Goal: Information Seeking & Learning: Get advice/opinions

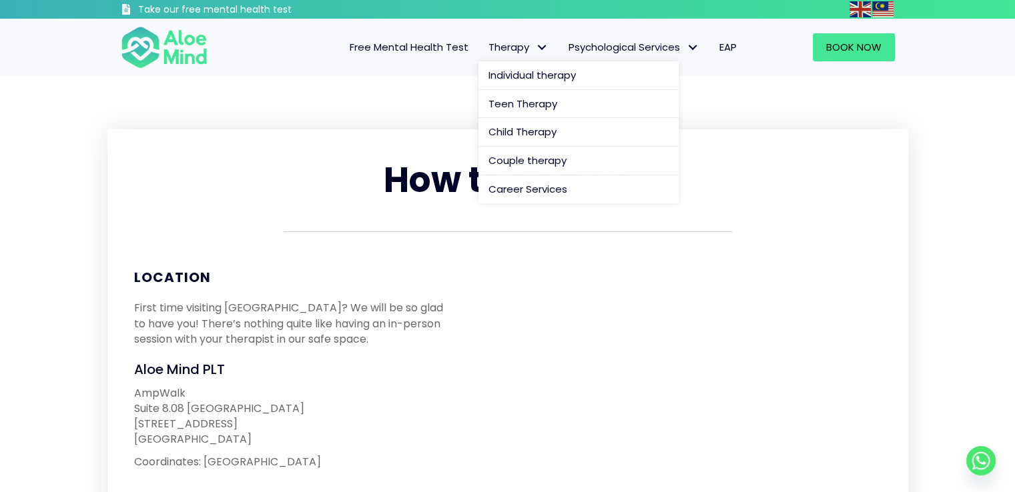
click at [512, 47] on span "Therapy" at bounding box center [518, 47] width 60 height 14
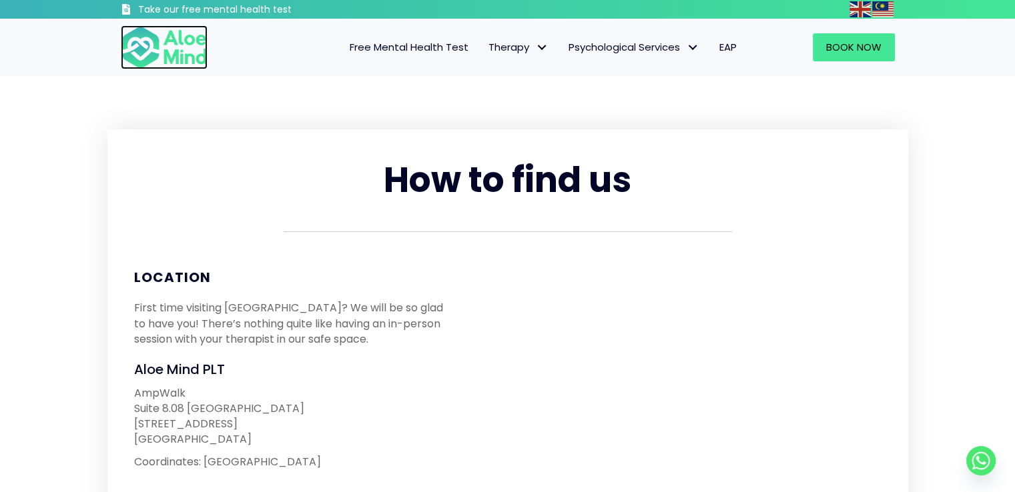
click at [193, 59] on img at bounding box center [164, 47] width 87 height 44
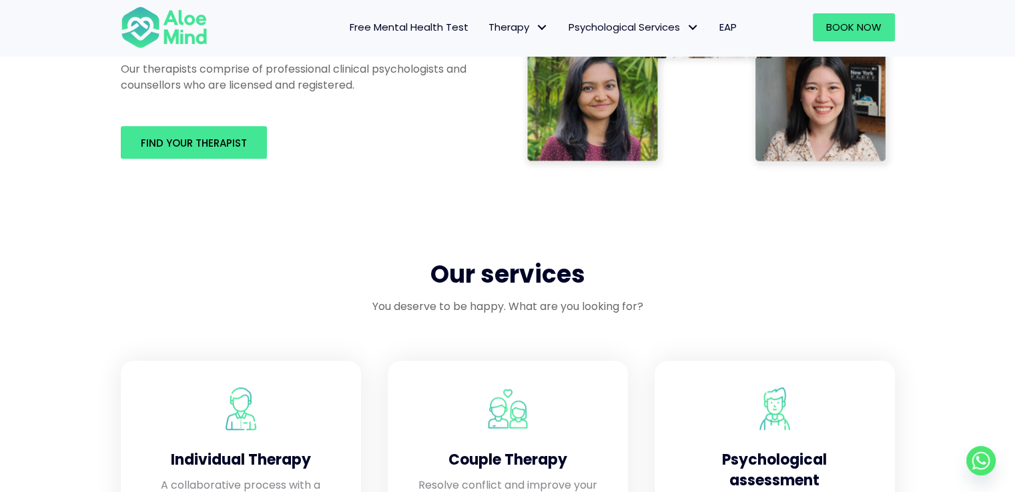
scroll to position [800, 0]
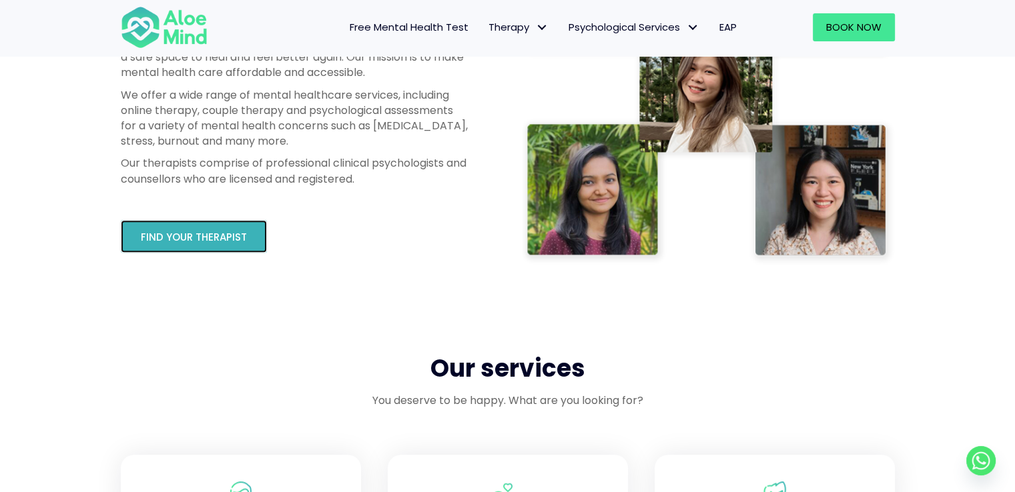
click at [181, 243] on span "Find your therapist" at bounding box center [194, 237] width 106 height 14
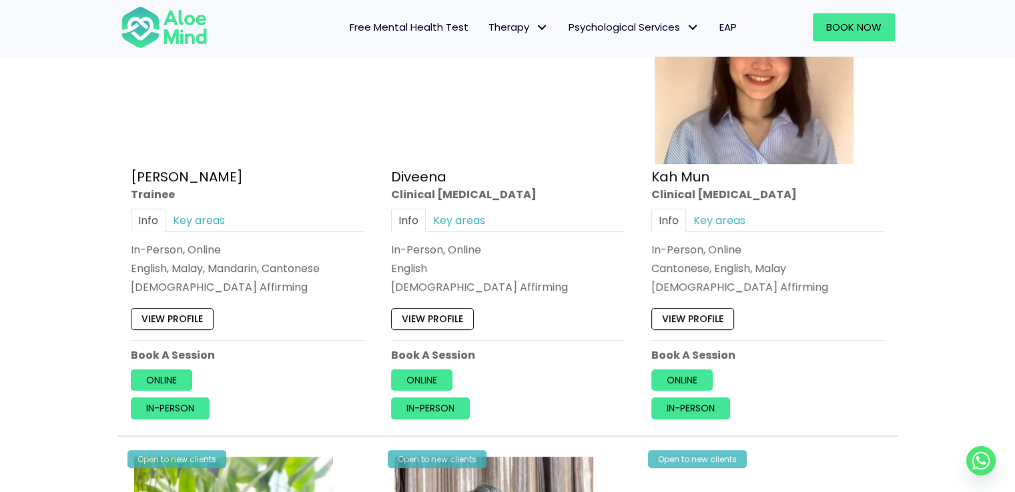
scroll to position [800, 0]
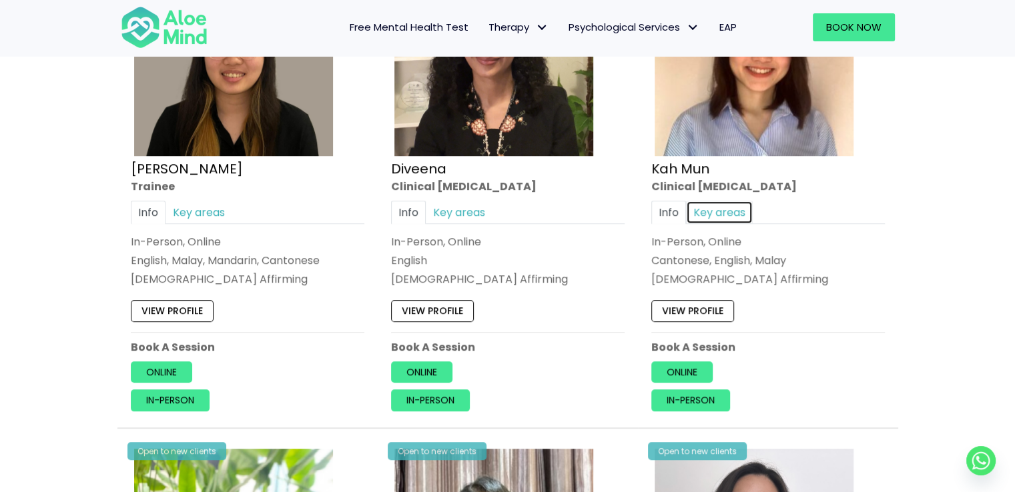
click at [726, 217] on link "Key areas" at bounding box center [719, 212] width 67 height 23
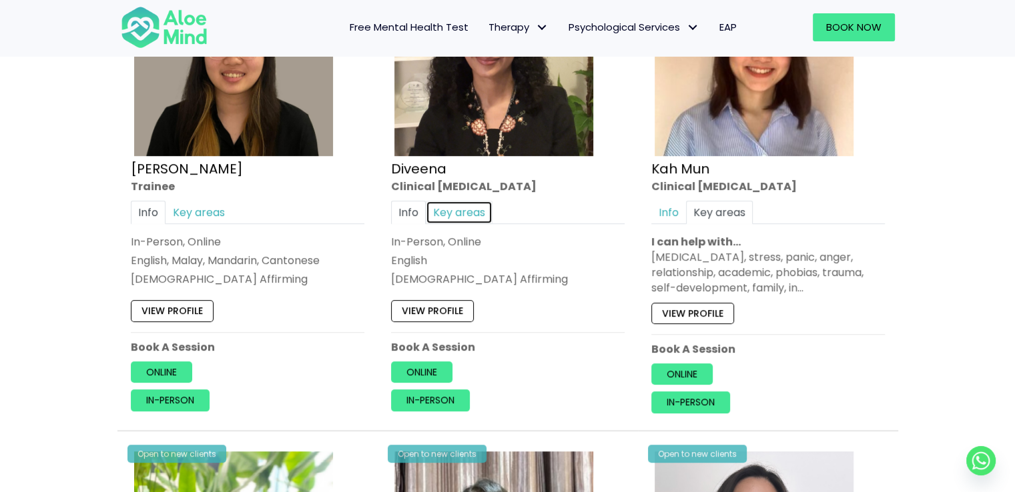
click at [462, 209] on link "Key areas" at bounding box center [459, 212] width 67 height 23
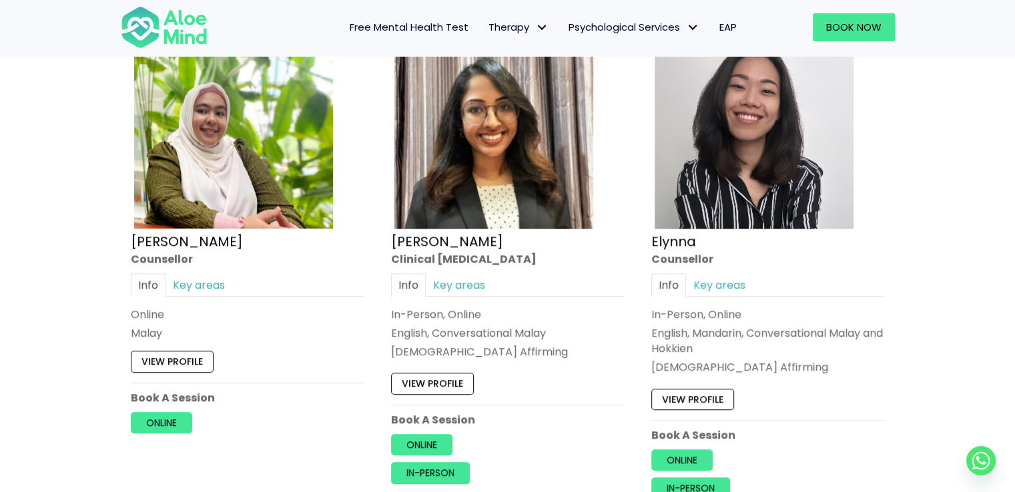
scroll to position [1267, 0]
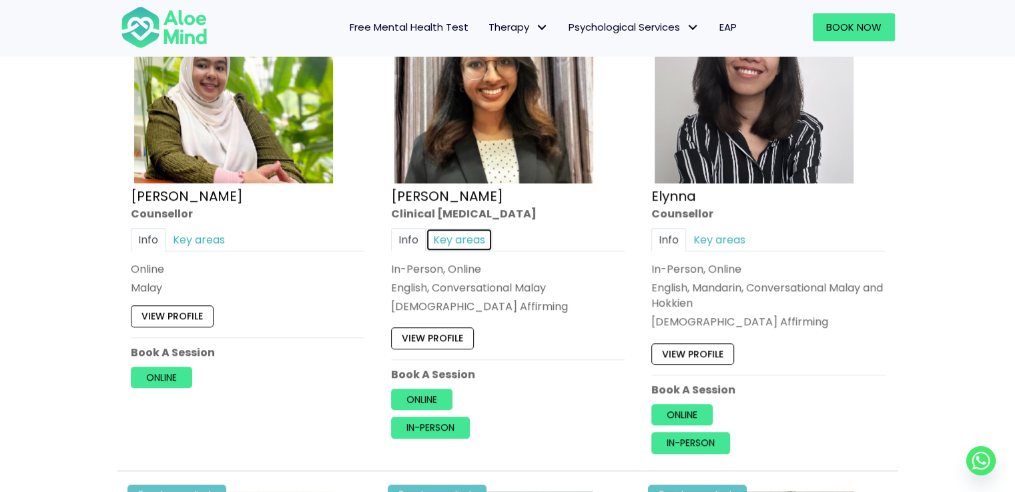
click at [480, 231] on link "Key areas" at bounding box center [459, 238] width 67 height 23
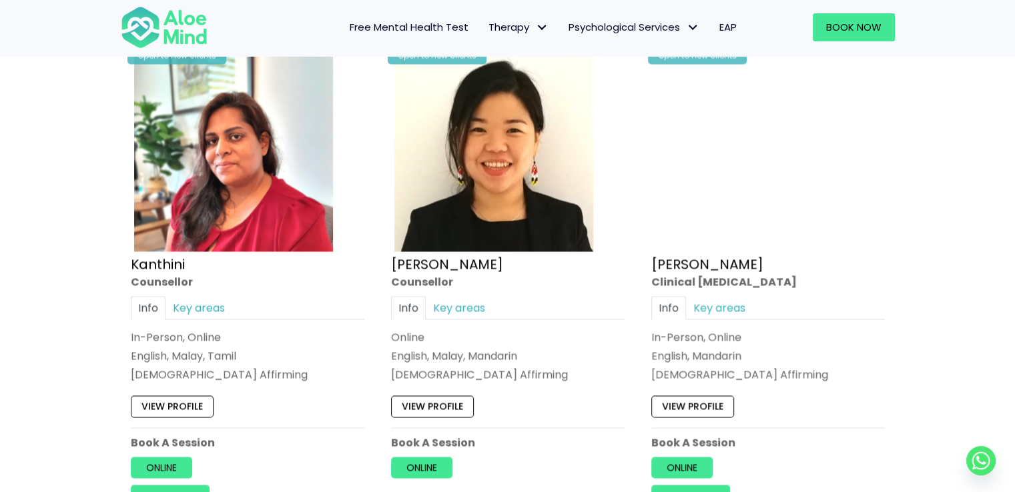
scroll to position [2201, 0]
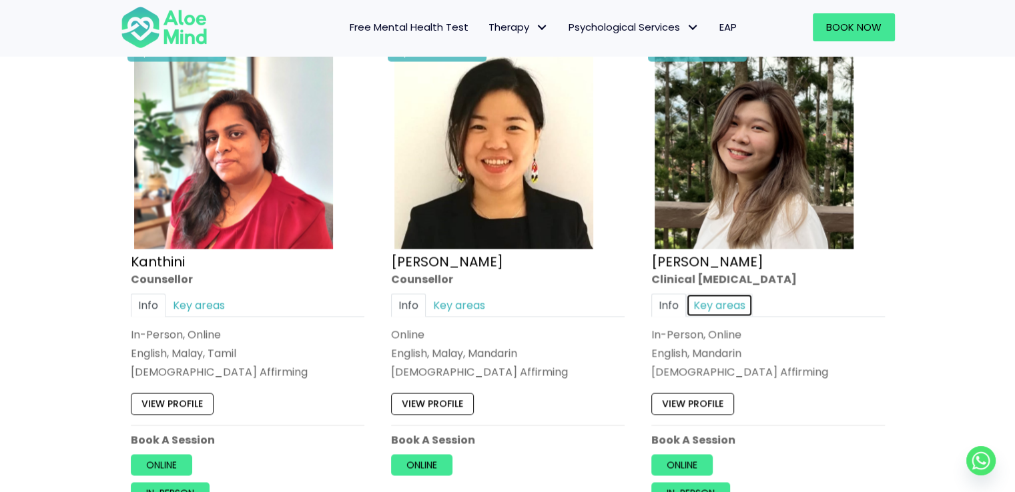
click at [722, 299] on link "Key areas" at bounding box center [719, 304] width 67 height 23
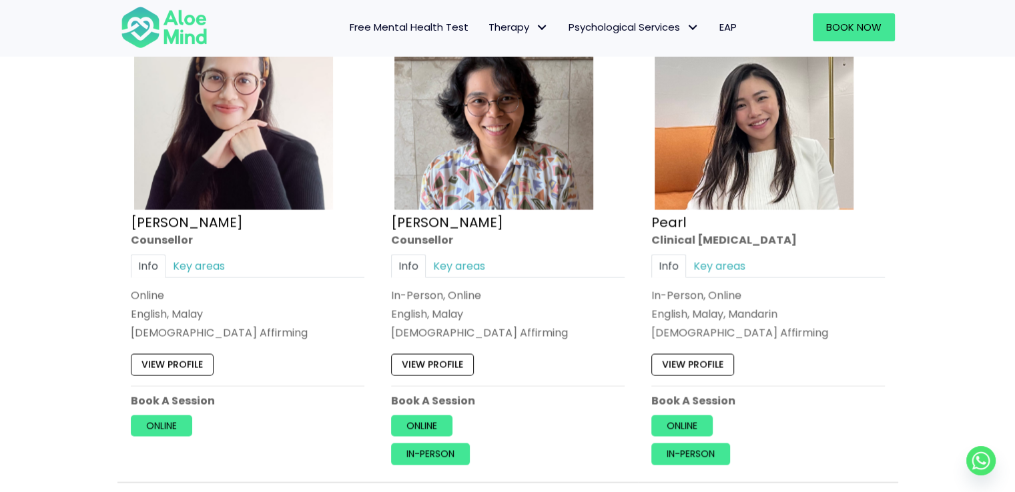
scroll to position [2735, 0]
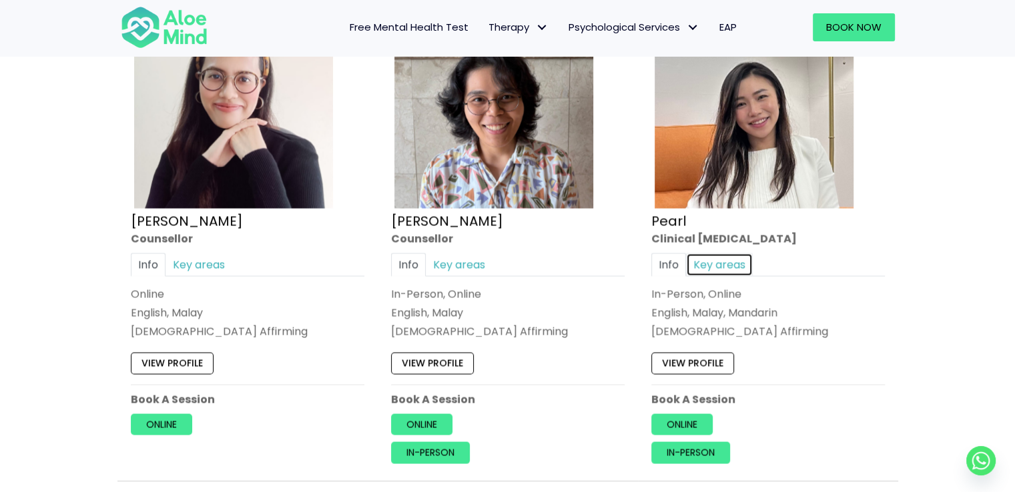
click at [727, 259] on link "Key areas" at bounding box center [719, 264] width 67 height 23
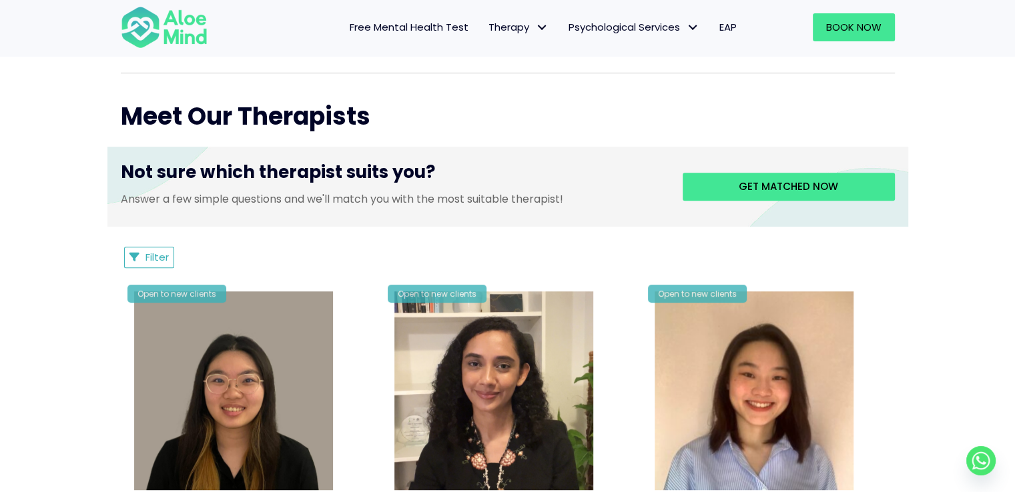
scroll to position [467, 0]
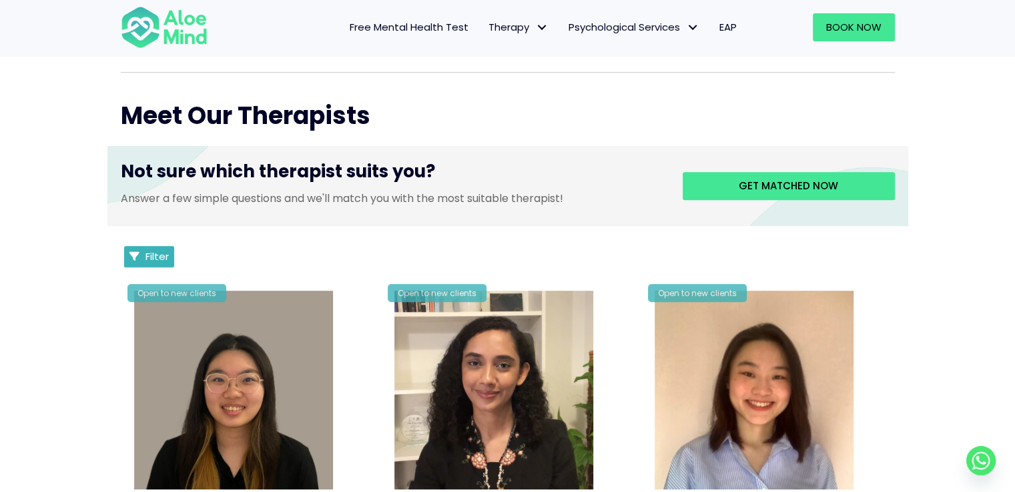
click at [135, 258] on icon "Filter Listings" at bounding box center [134, 256] width 10 height 10
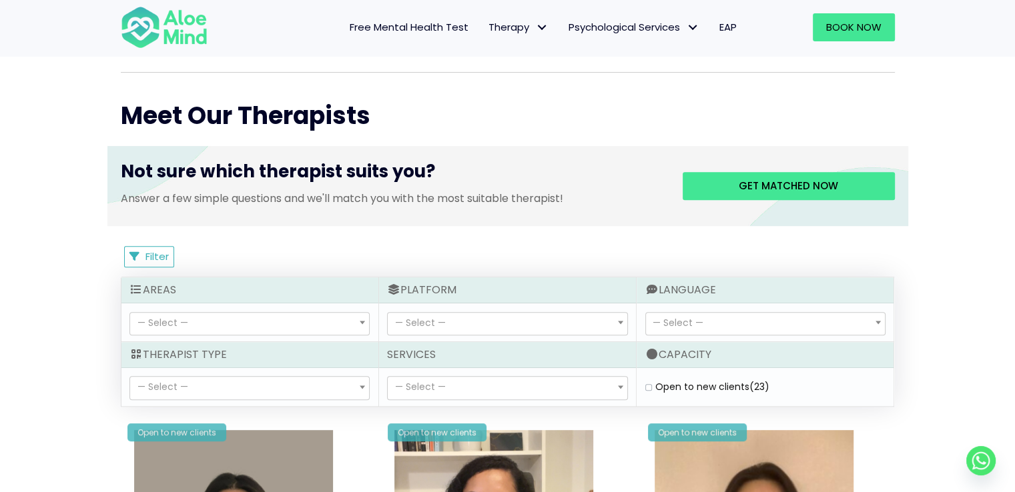
click at [337, 389] on span "— Select —" at bounding box center [249, 388] width 239 height 23
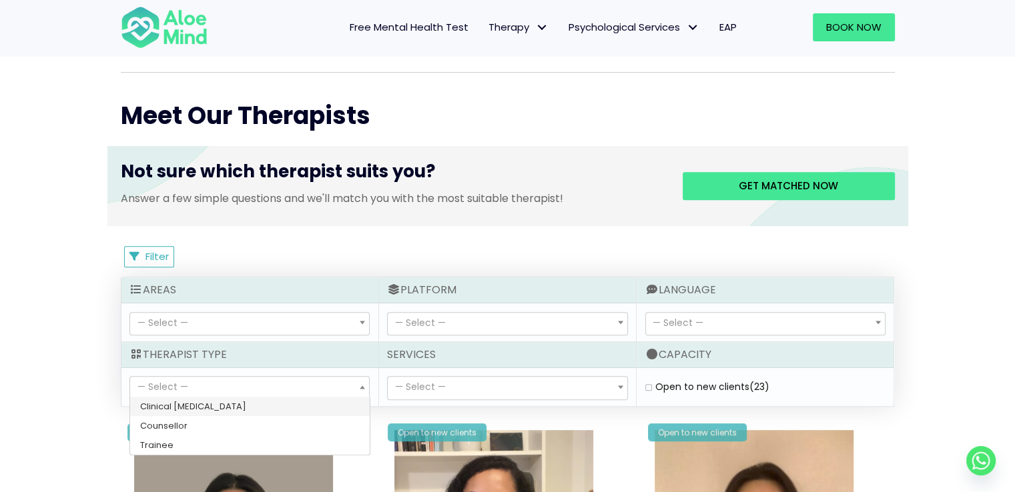
select select "15"
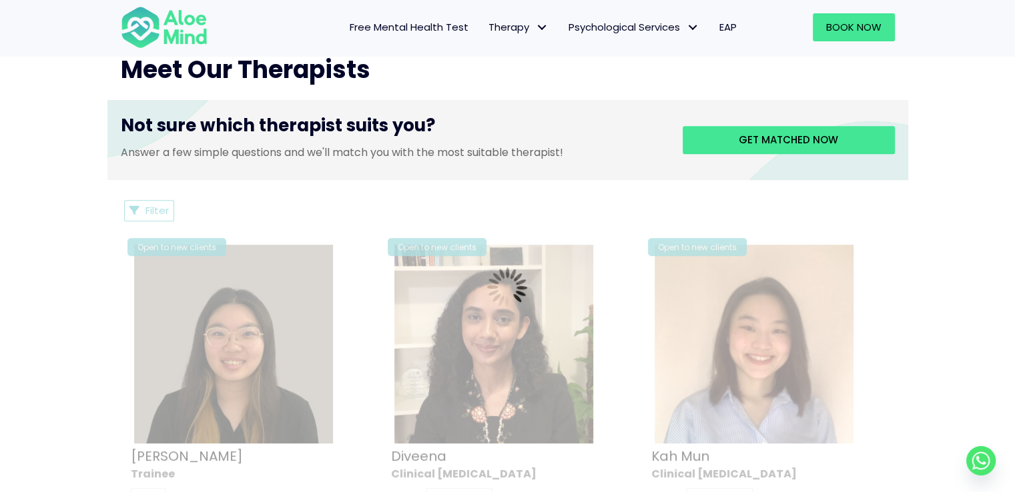
scroll to position [512, 0]
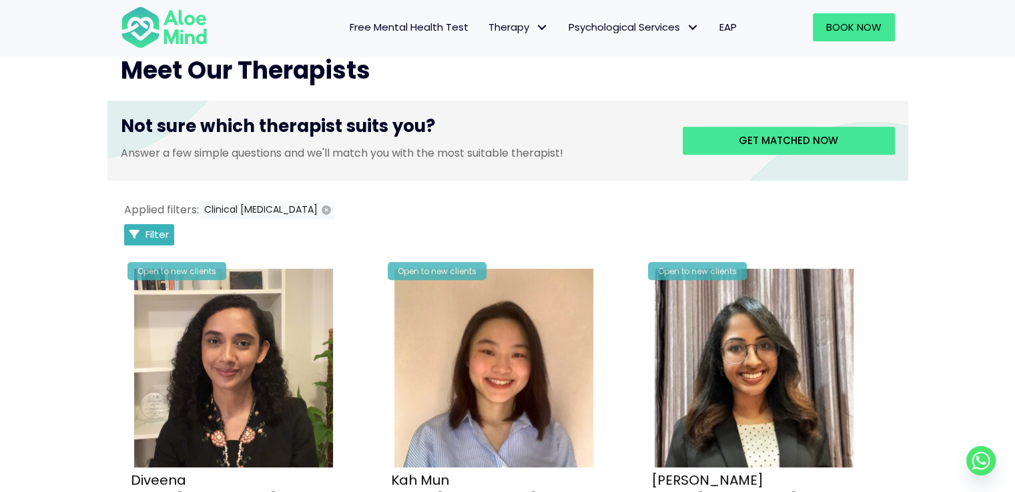
click at [167, 229] on span "Filter" at bounding box center [156, 234] width 23 height 14
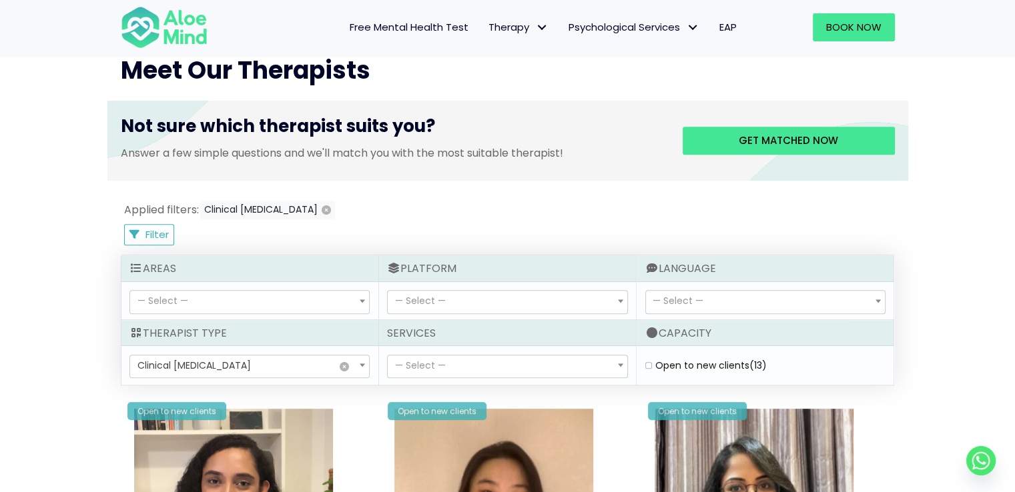
click at [435, 364] on span "— Select —" at bounding box center [420, 365] width 51 height 13
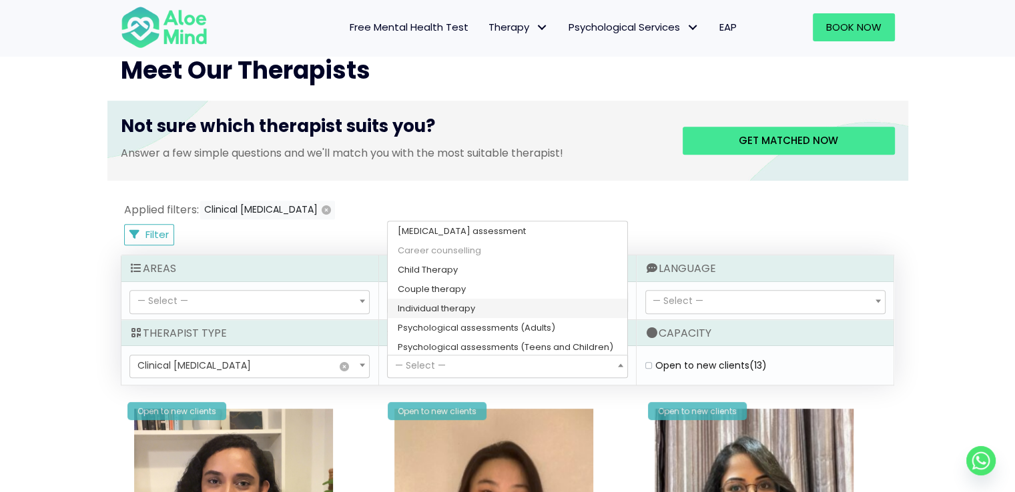
select select "148"
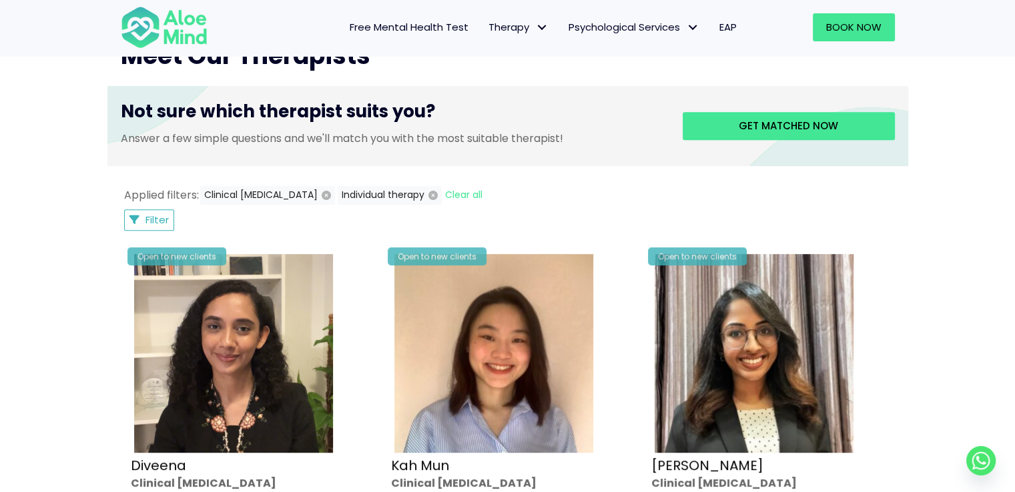
scroll to position [446, 0]
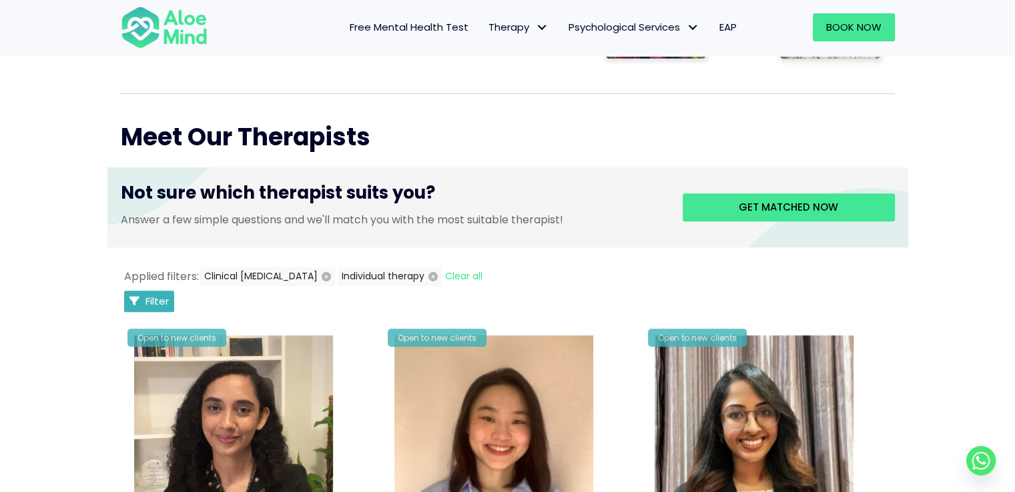
click at [157, 298] on span "Filter" at bounding box center [156, 301] width 23 height 14
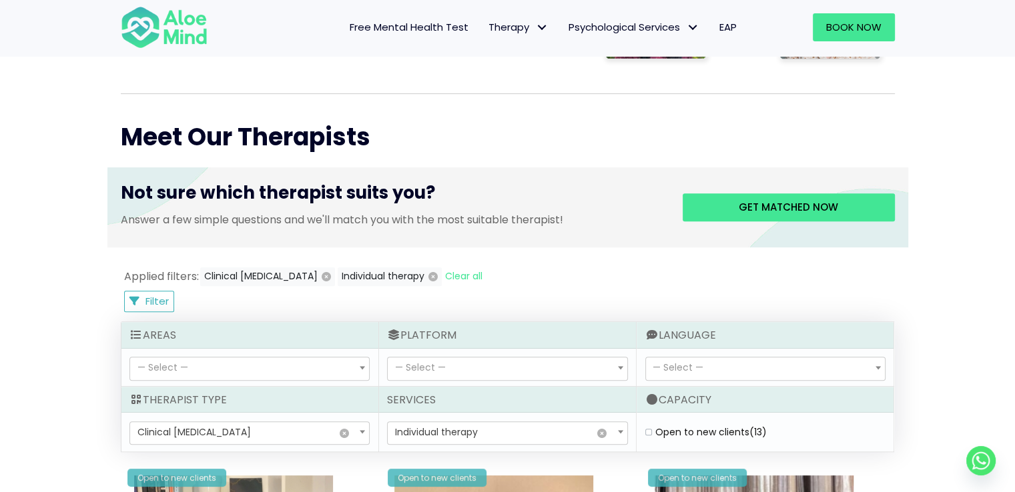
click at [425, 364] on span "— Select —" at bounding box center [420, 367] width 51 height 13
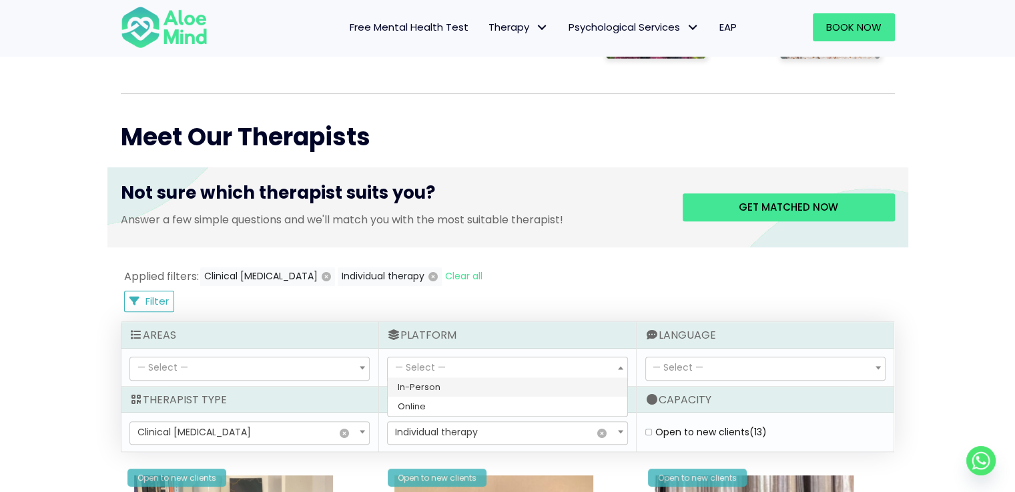
select select "71"
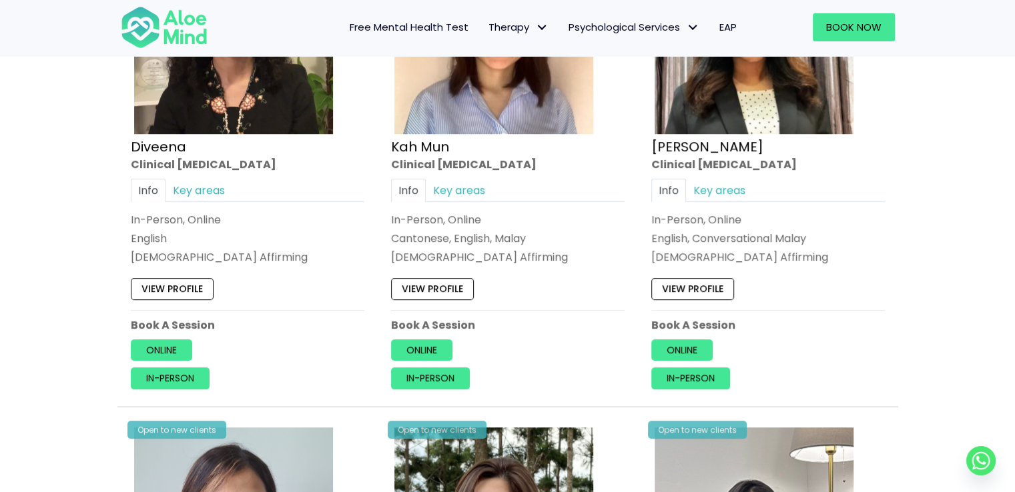
scroll to position [512, 0]
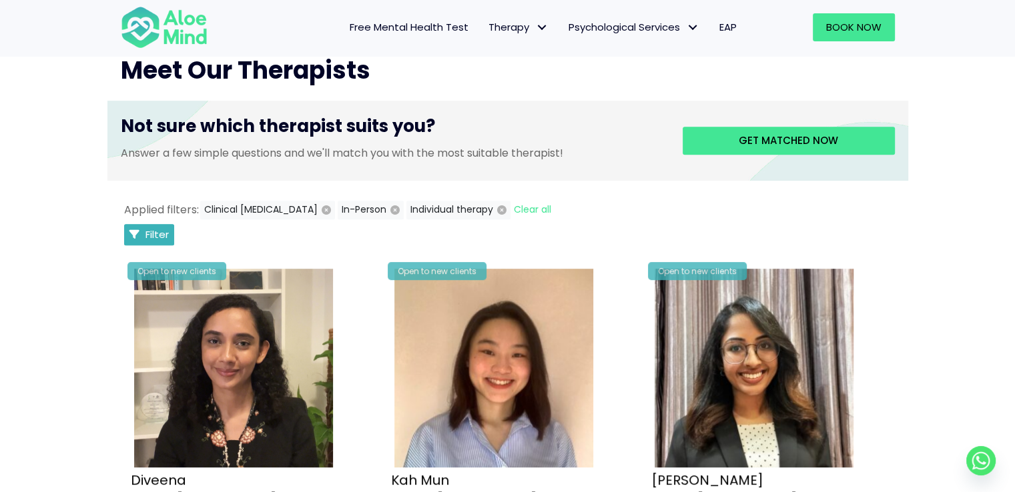
click at [158, 231] on span "Filter" at bounding box center [156, 234] width 23 height 14
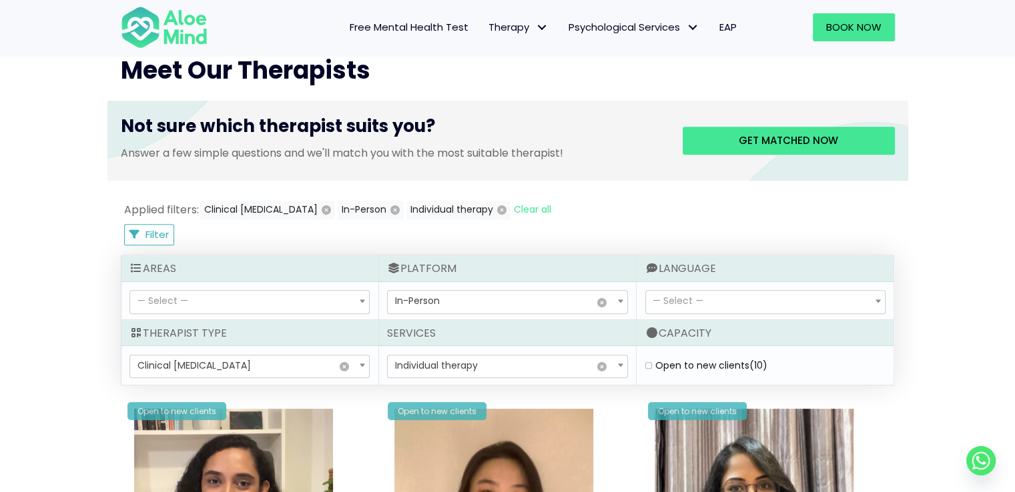
click at [261, 295] on span "— Select —" at bounding box center [249, 302] width 239 height 23
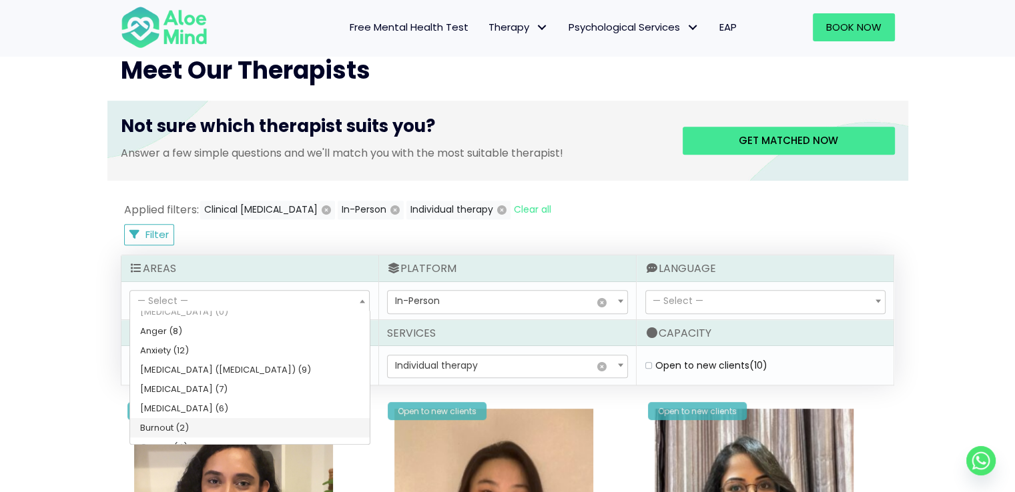
scroll to position [133, 0]
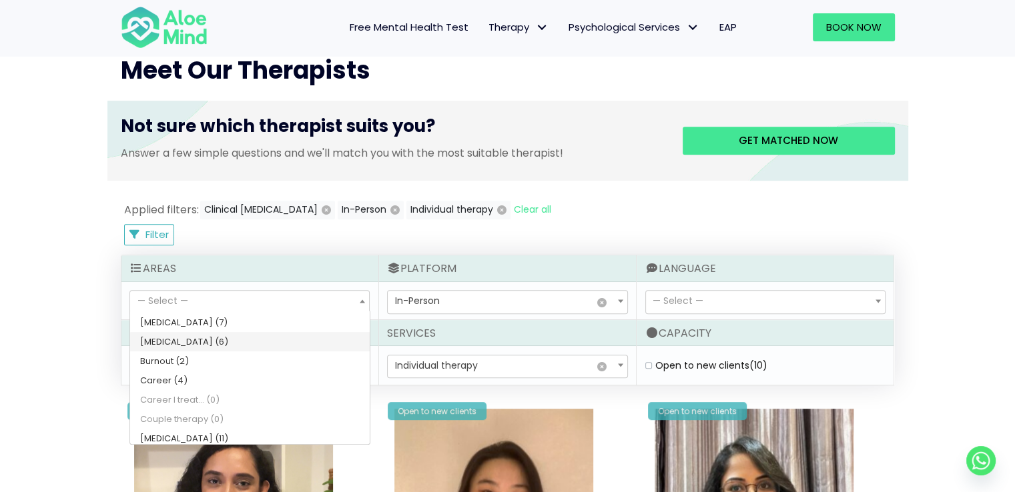
select select "66"
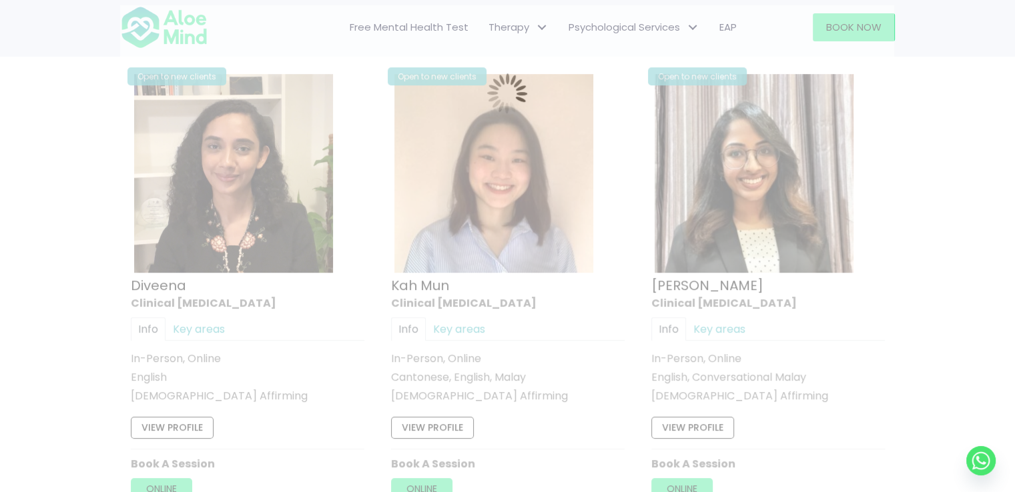
scroll to position [712, 0]
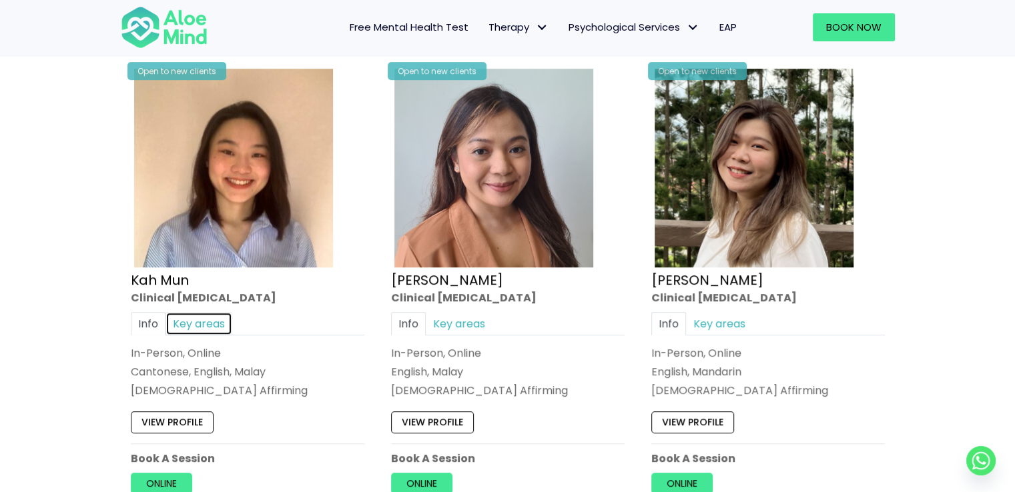
click at [208, 323] on link "Key areas" at bounding box center [198, 323] width 67 height 23
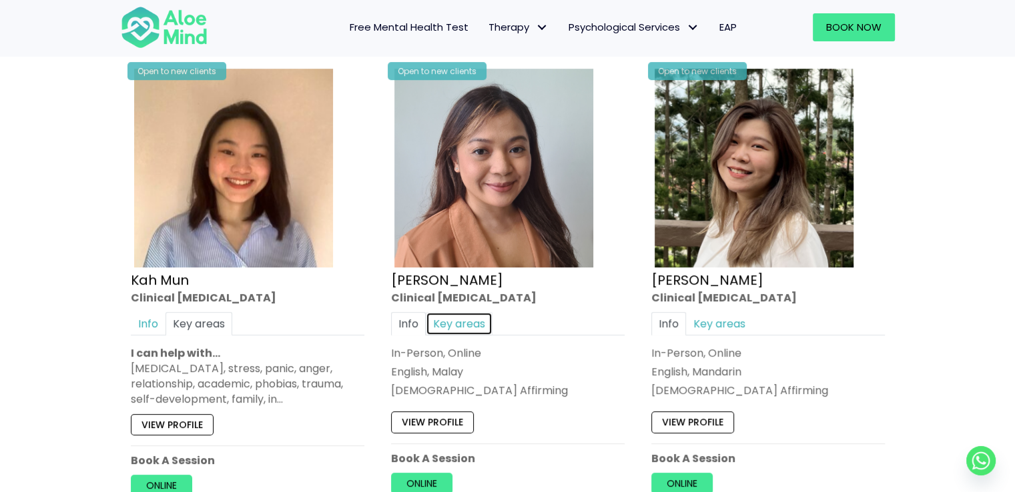
click at [468, 327] on link "Key areas" at bounding box center [459, 323] width 67 height 23
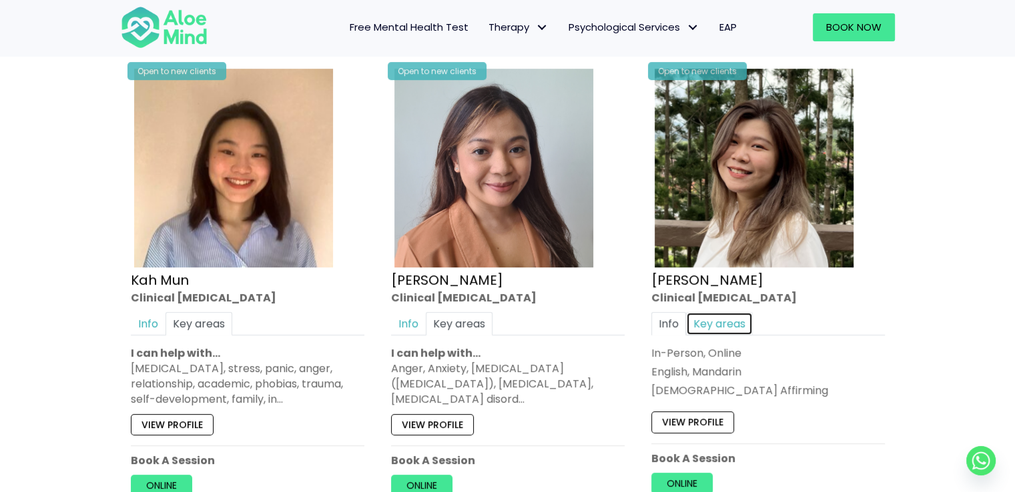
click at [712, 319] on link "Key areas" at bounding box center [719, 323] width 67 height 23
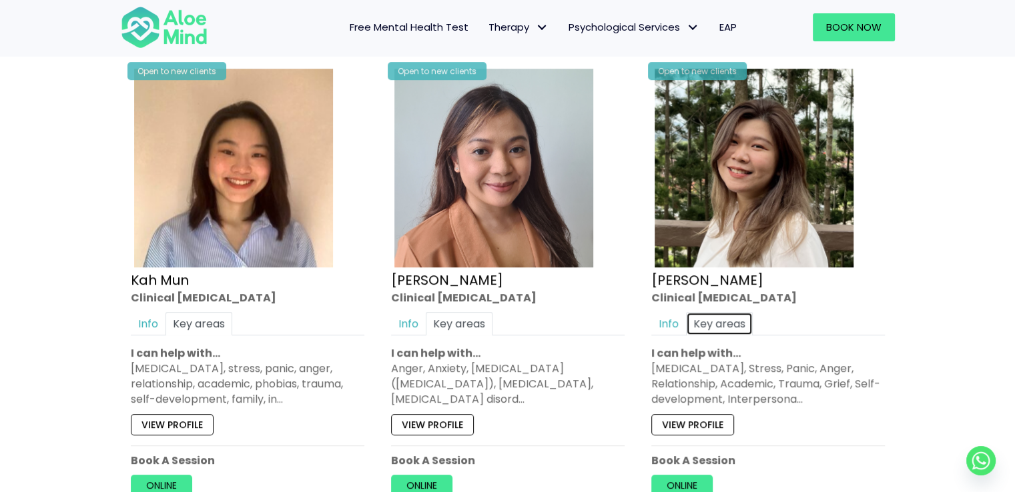
scroll to position [779, 0]
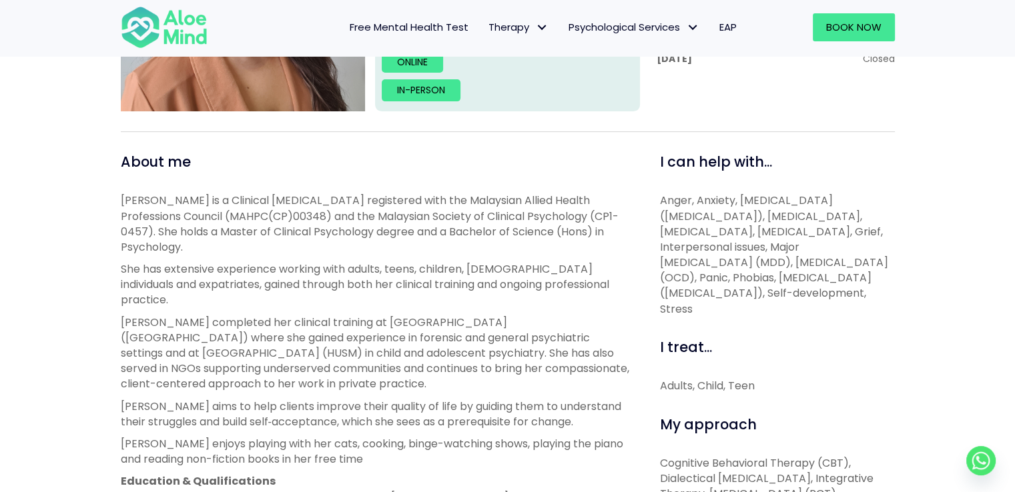
scroll to position [400, 0]
